Goal: Information Seeking & Learning: Learn about a topic

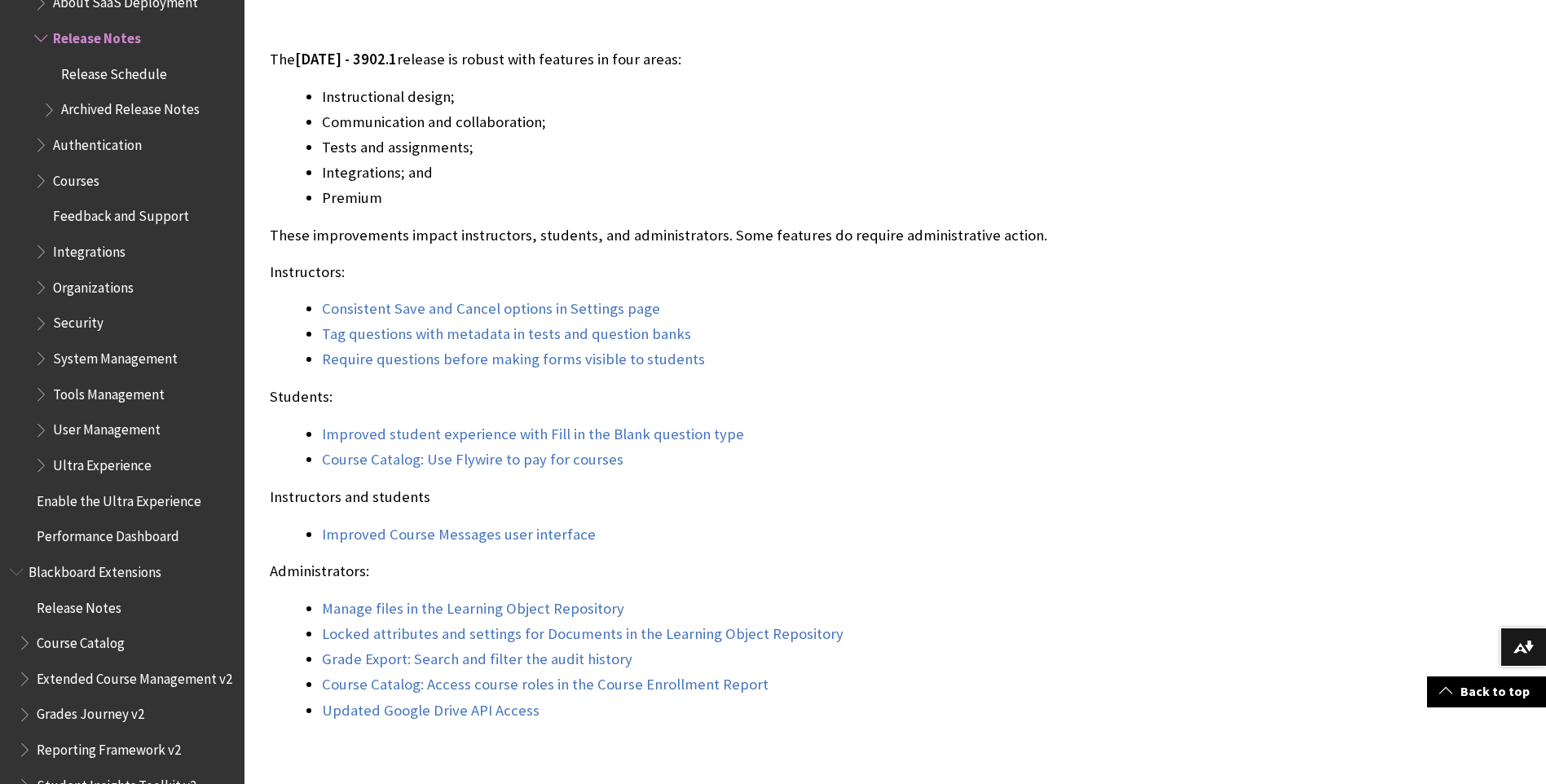
scroll to position [1385, 0]
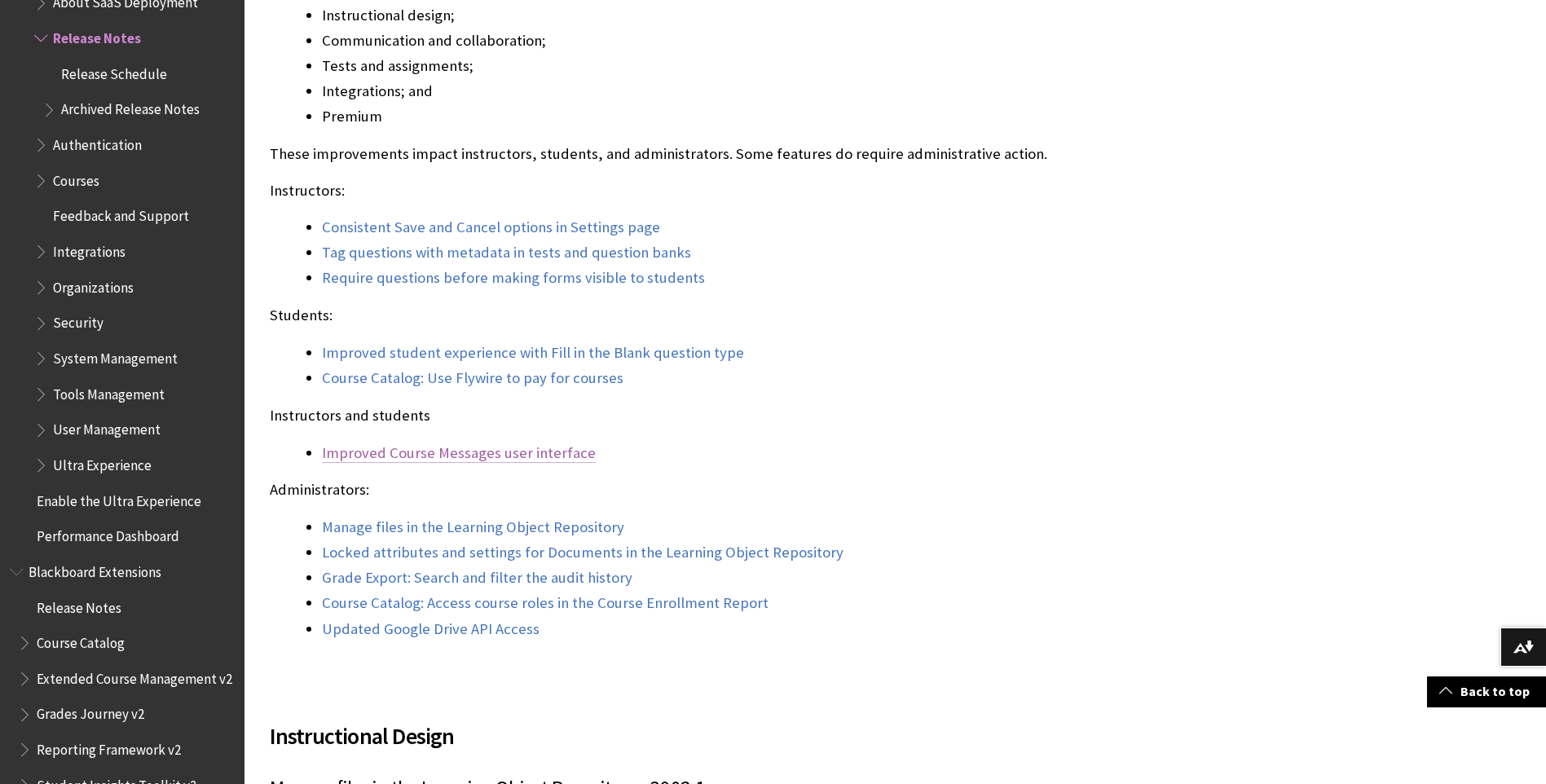
click at [468, 456] on link "Improved Course Messages user interface" at bounding box center [459, 453] width 274 height 19
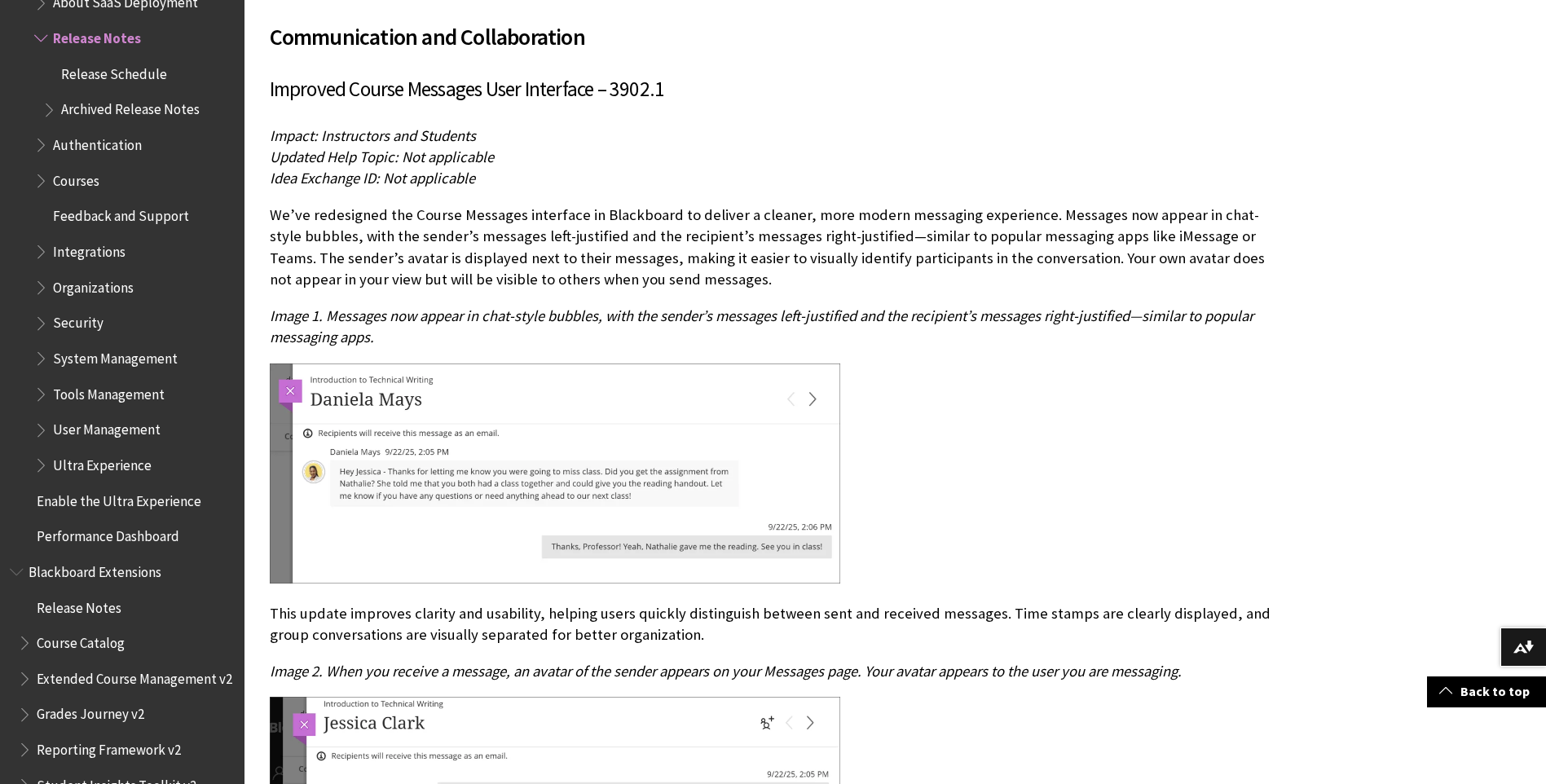
click at [1036, 209] on p "We’ve redesigned the Course Messages interface in Blackboard to deliver a clean…" at bounding box center [775, 247] width 1011 height 86
click at [1072, 484] on div at bounding box center [775, 475] width 1011 height 224
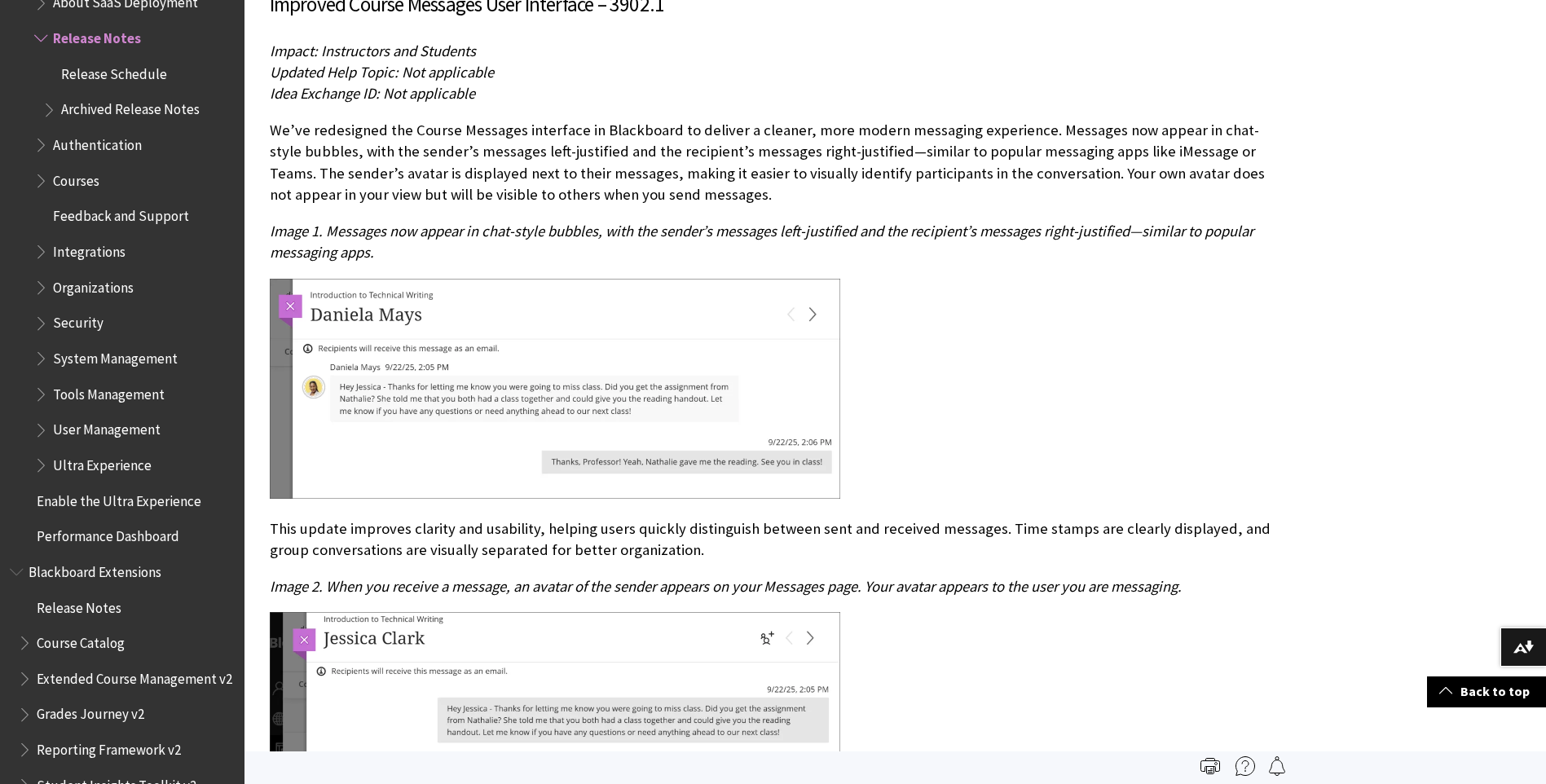
scroll to position [4899, 0]
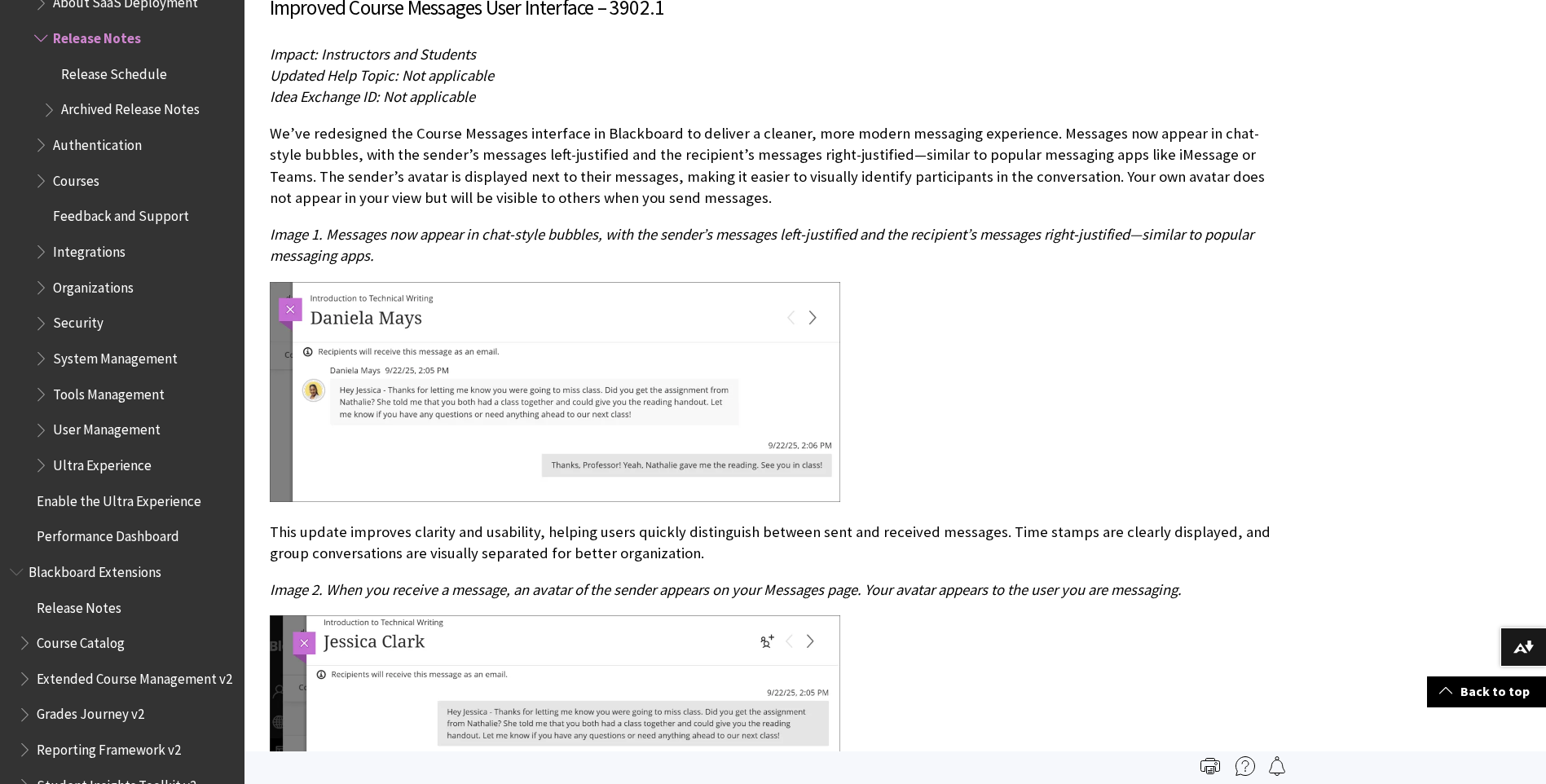
click at [1050, 548] on p "This update improves clarity and usability, helping users quickly distinguish b…" at bounding box center [775, 543] width 1011 height 42
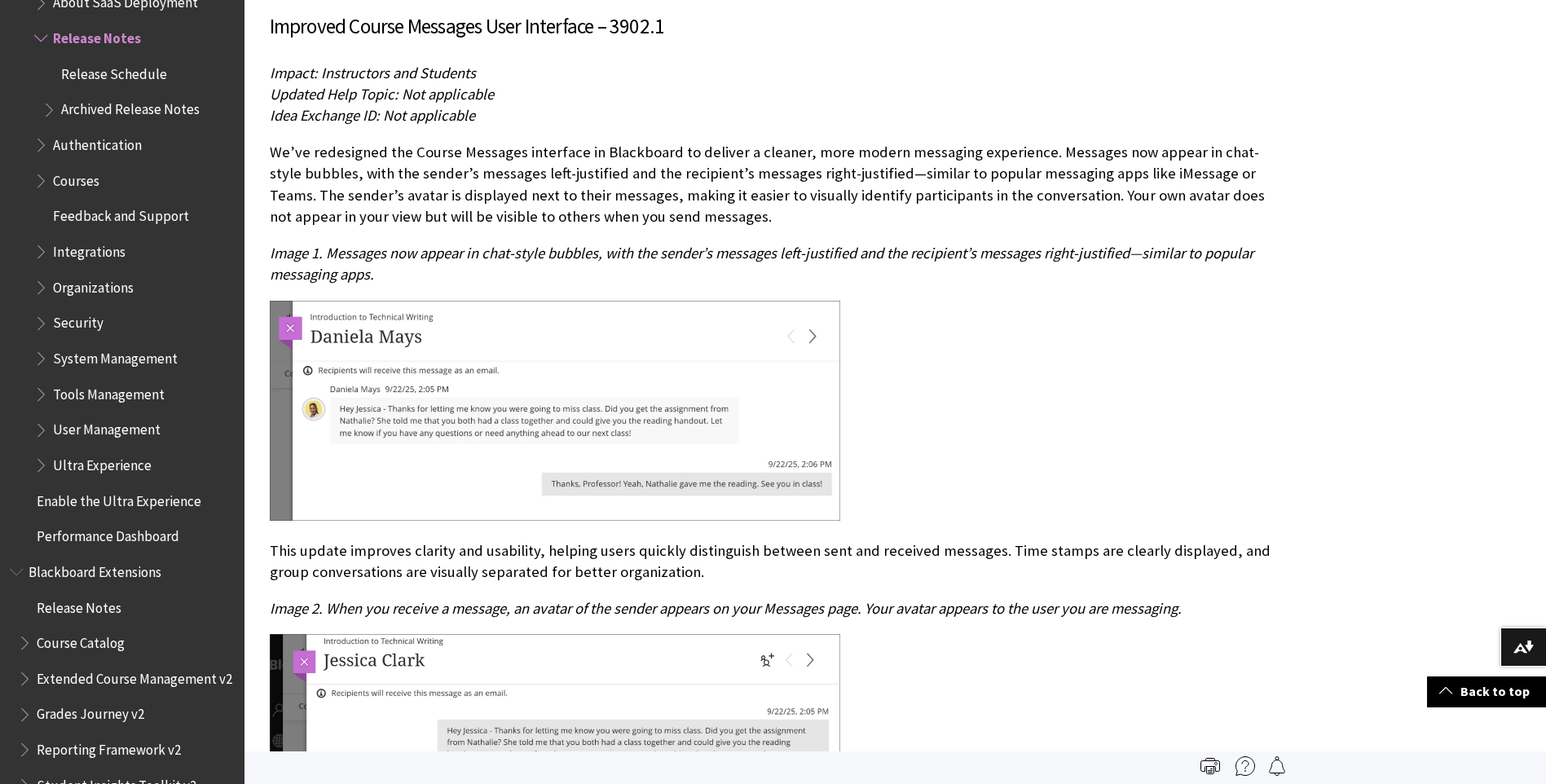
scroll to position [4818, 0]
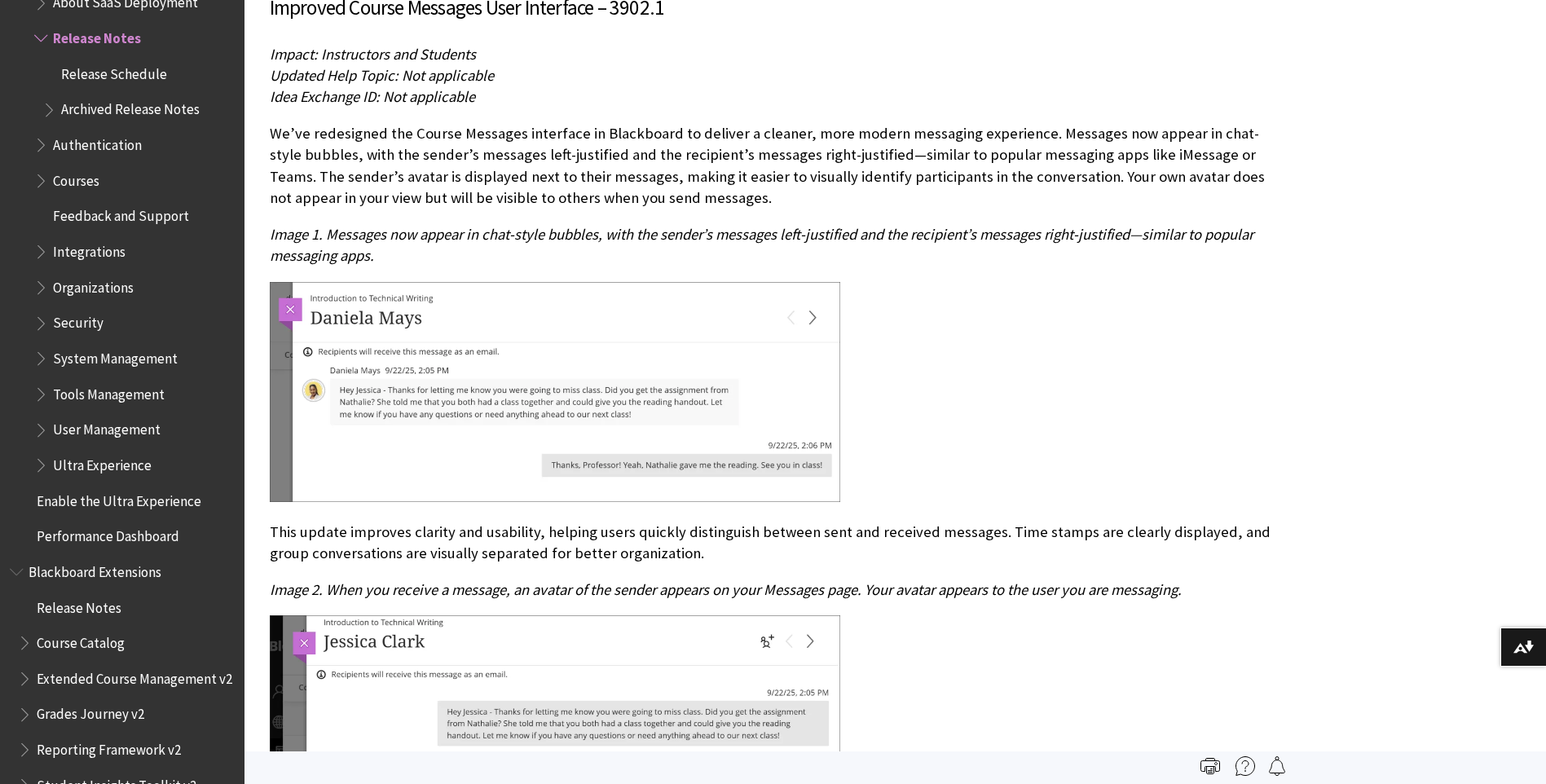
click at [1098, 456] on div at bounding box center [775, 394] width 1011 height 224
click at [971, 77] on p "Impact: Instructors and Students Updated Help Topic: Not applicable Idea Exchan…" at bounding box center [775, 76] width 1011 height 65
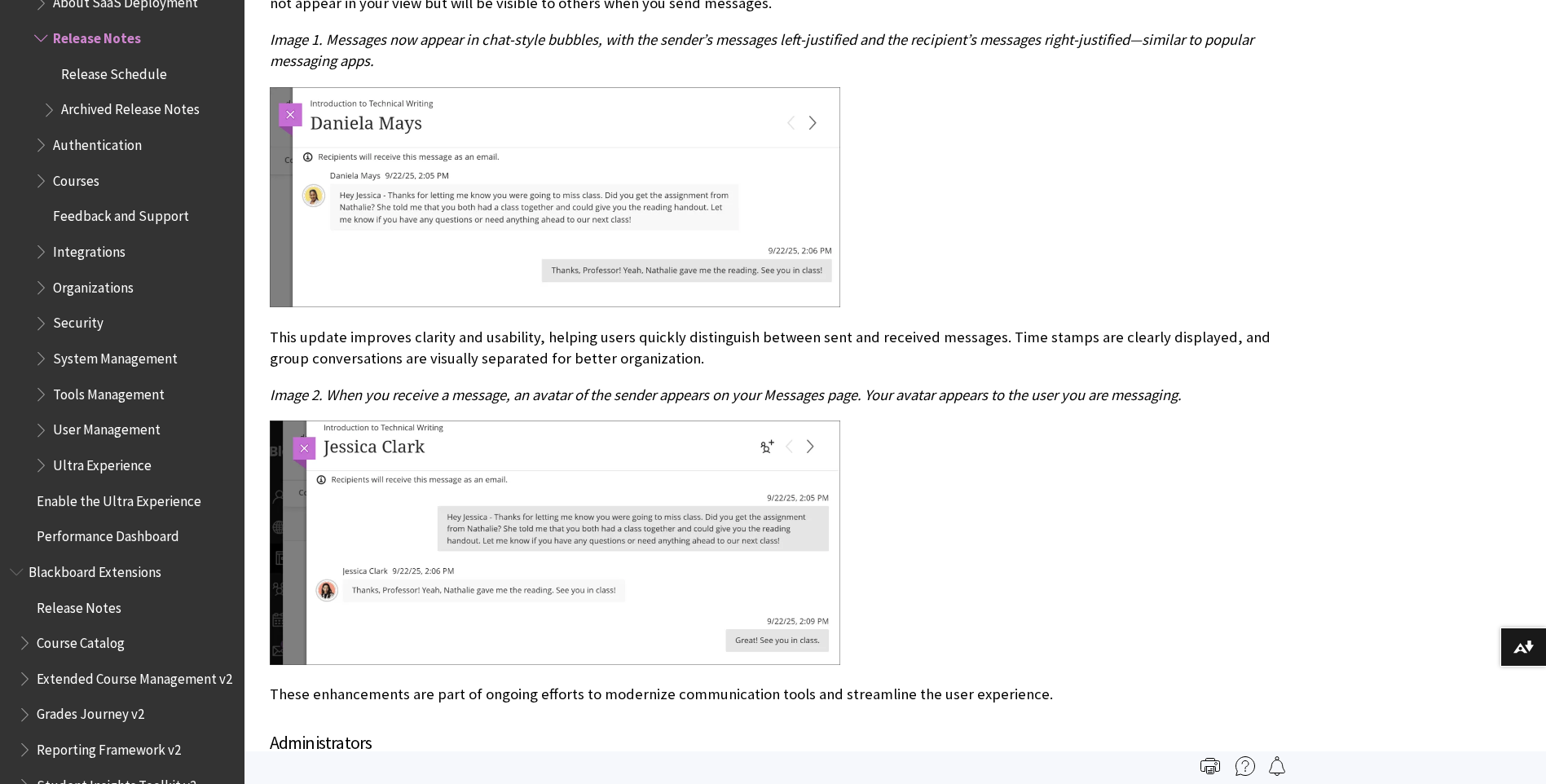
scroll to position [5144, 0]
